Goal: Information Seeking & Learning: Compare options

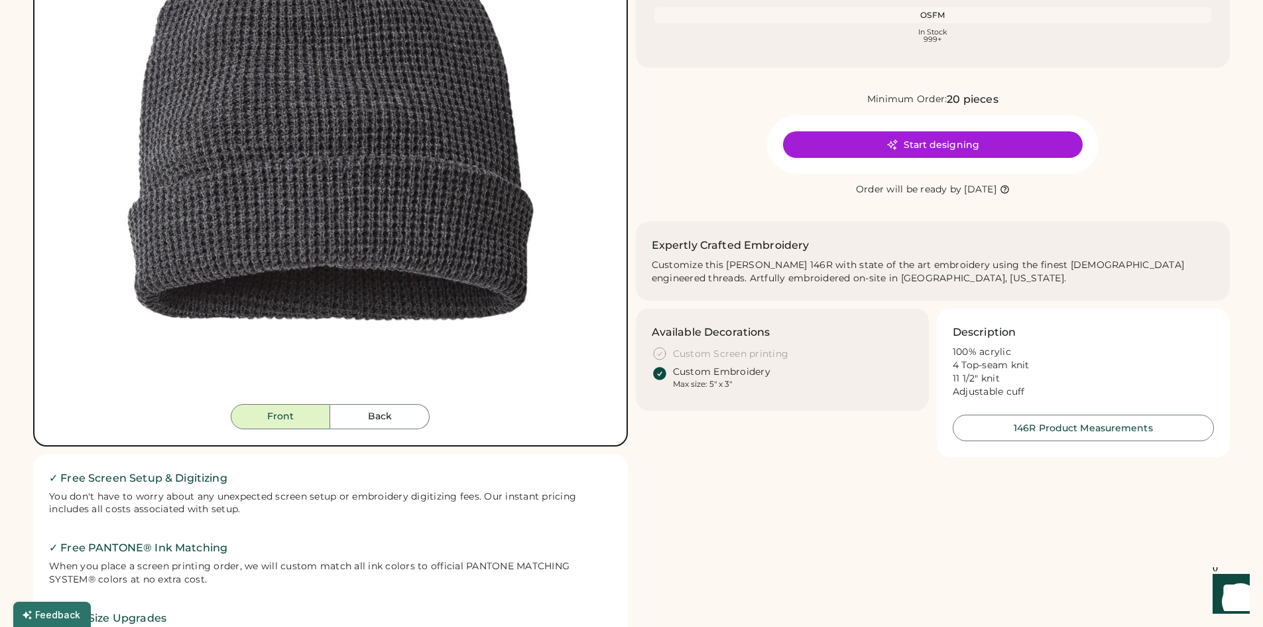
scroll to position [265, 0]
